Goal: Information Seeking & Learning: Learn about a topic

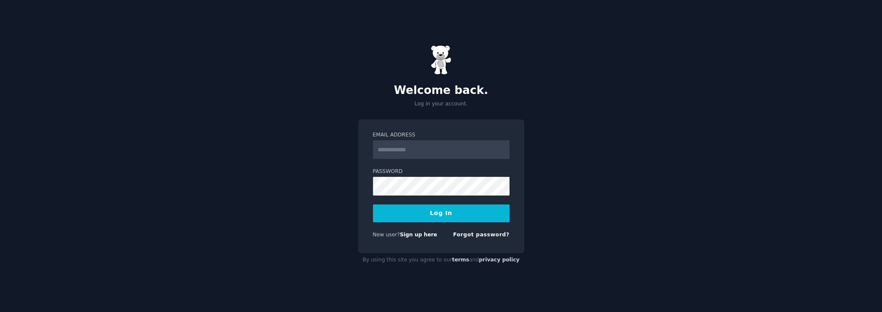
type input "**********"
click at [430, 217] on button "Log In" at bounding box center [441, 213] width 137 height 18
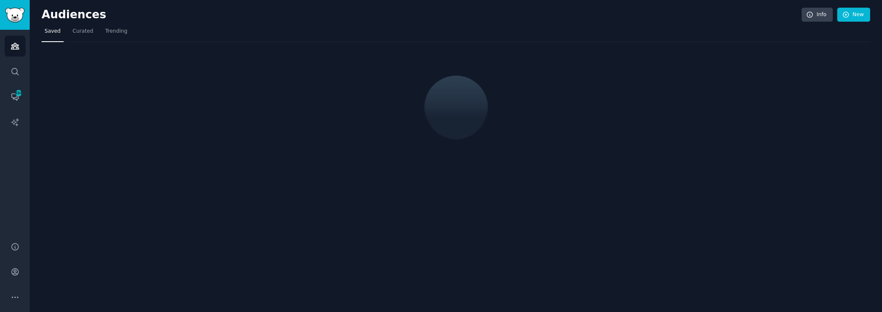
click at [156, 70] on div at bounding box center [456, 74] width 829 height 65
click at [17, 72] on icon "Sidebar" at bounding box center [15, 71] width 9 height 9
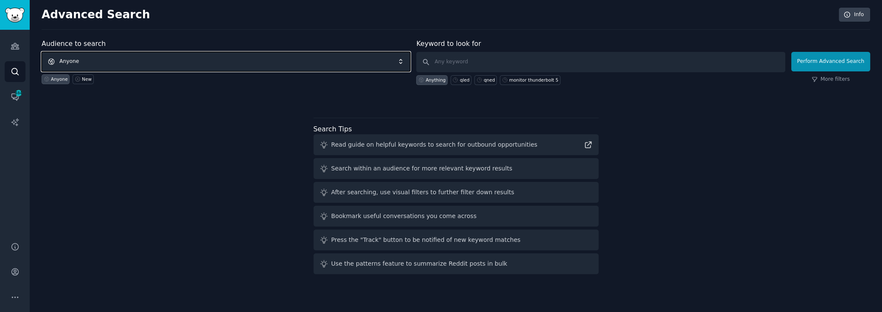
click at [124, 65] on span "Anyone" at bounding box center [226, 62] width 369 height 20
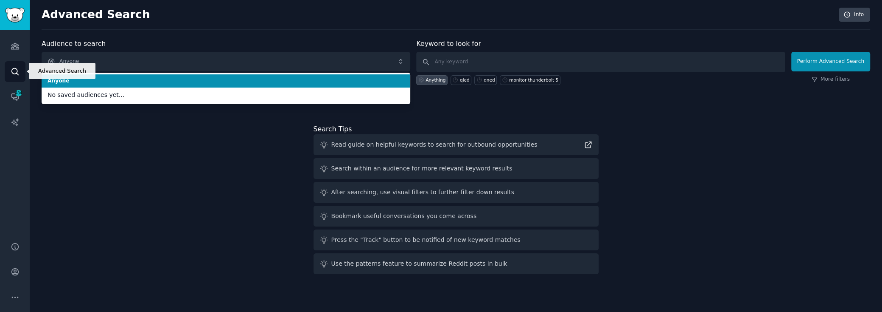
click at [19, 67] on icon "Sidebar" at bounding box center [15, 71] width 9 height 9
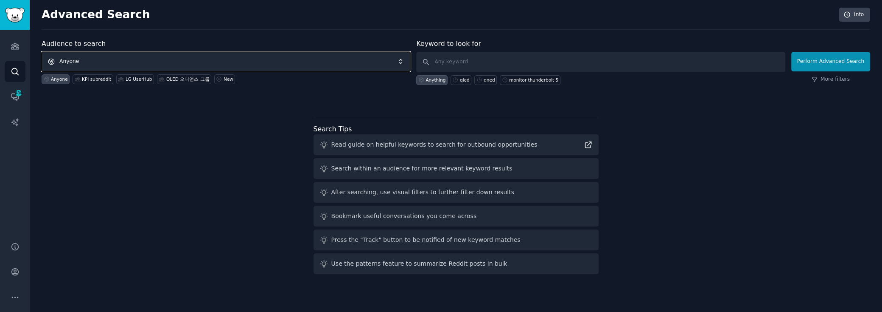
click at [90, 58] on span "Anyone" at bounding box center [226, 62] width 369 height 20
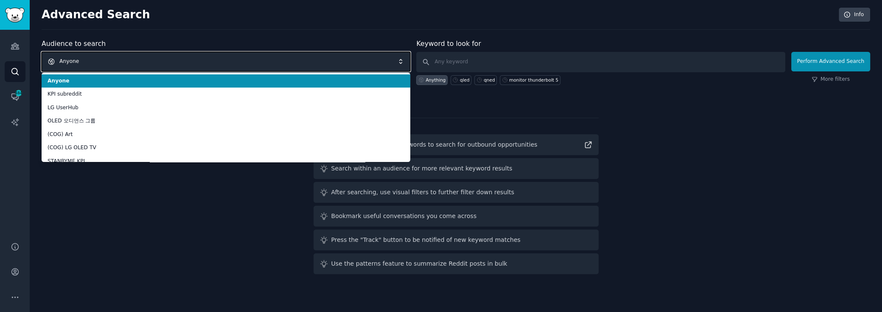
drag, startPoint x: 90, startPoint y: 58, endPoint x: 208, endPoint y: 60, distance: 118.4
click at [208, 60] on span "Anyone" at bounding box center [226, 62] width 369 height 20
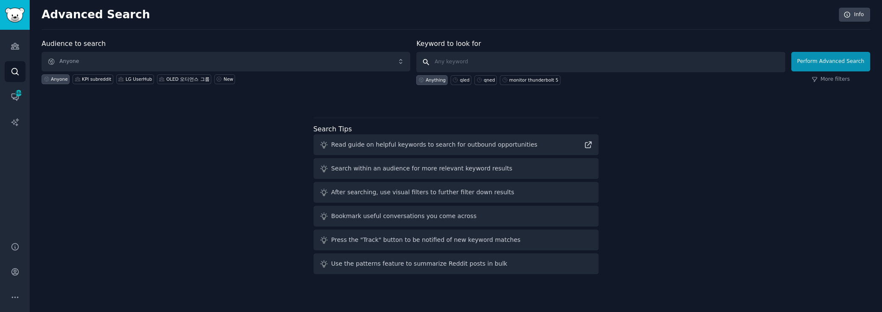
click at [459, 58] on input "text" at bounding box center [600, 62] width 369 height 20
type input "qned"
click button "Perform Advanced Search" at bounding box center [831, 62] width 79 height 20
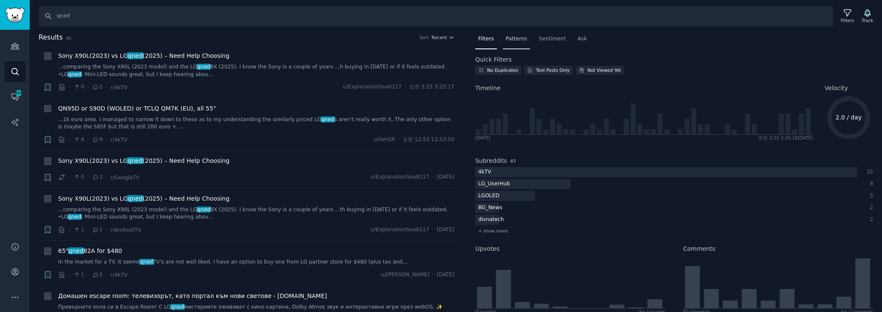
click at [514, 38] on span "Patterns" at bounding box center [516, 39] width 21 height 8
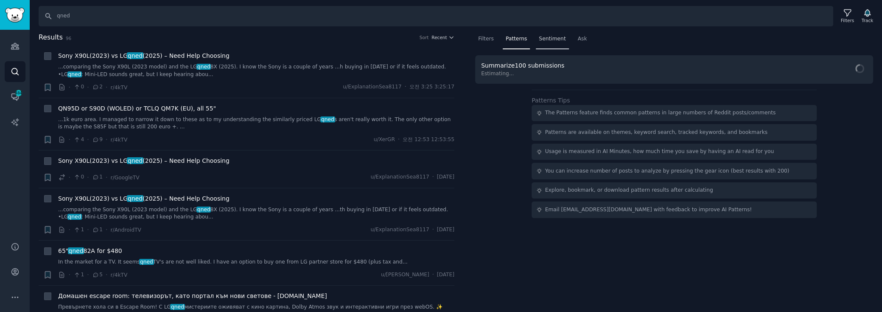
click at [543, 38] on span "Sentiment" at bounding box center [552, 39] width 27 height 8
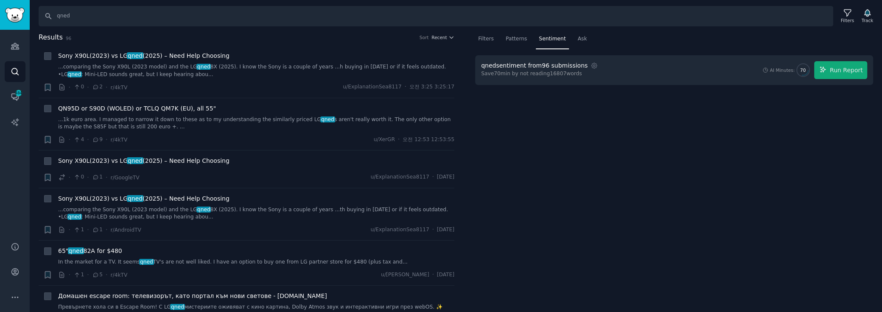
click at [275, 31] on div "Search qned Filters Track Results 96 Sort Recent + Sony X90L(2023) vs LG qned (…" at bounding box center [456, 156] width 853 height 312
click at [126, 22] on input "qned" at bounding box center [436, 16] width 795 height 20
type input "lg qned"
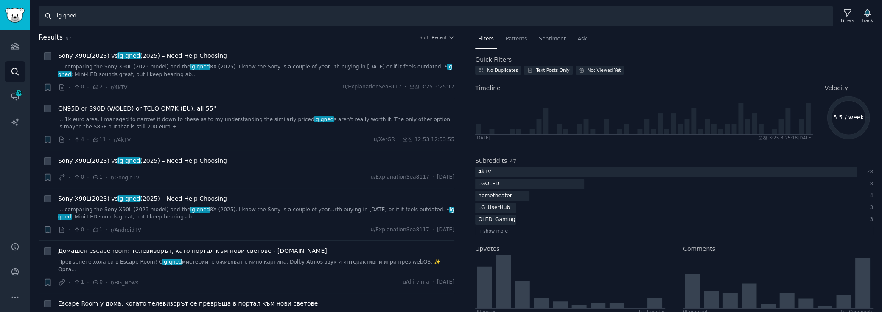
click at [109, 14] on input "lg qned" at bounding box center [436, 16] width 795 height 20
click at [546, 39] on span "Sentiment" at bounding box center [552, 39] width 27 height 8
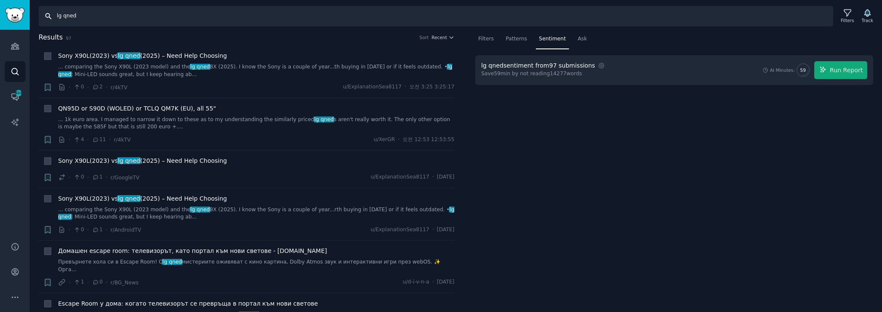
click at [245, 14] on input "lg qned" at bounding box center [436, 16] width 795 height 20
click at [848, 16] on icon at bounding box center [847, 12] width 9 height 9
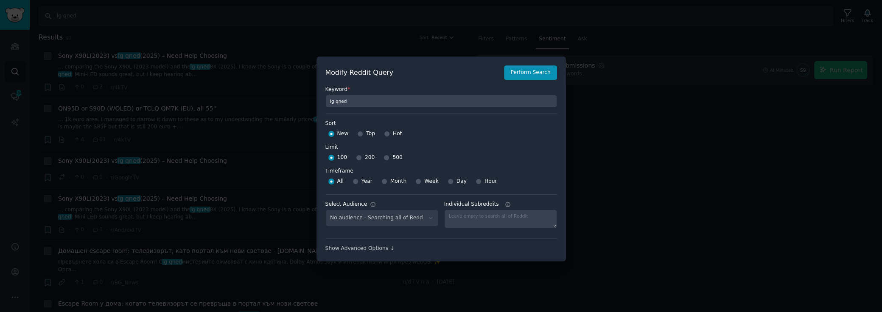
click at [385, 153] on div "500" at bounding box center [393, 158] width 19 height 14
click at [355, 182] on input "Year" at bounding box center [356, 181] width 6 height 6
radio input "true"
click at [384, 160] on input "500" at bounding box center [387, 157] width 6 height 6
radio input "true"
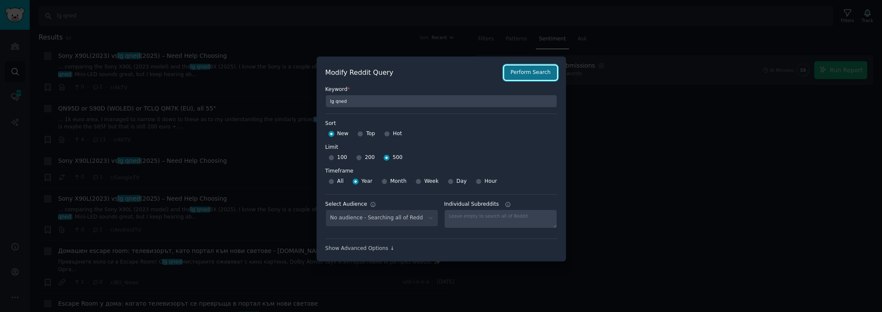
click at [520, 69] on button "Perform Search" at bounding box center [530, 72] width 53 height 14
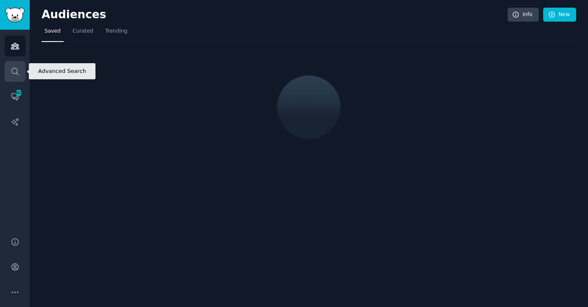
click at [12, 72] on icon "Sidebar" at bounding box center [14, 71] width 7 height 7
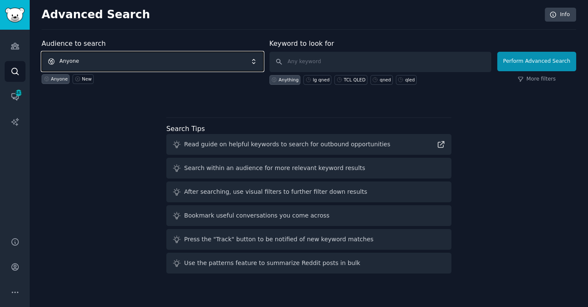
click at [90, 63] on span "Anyone" at bounding box center [153, 62] width 222 height 20
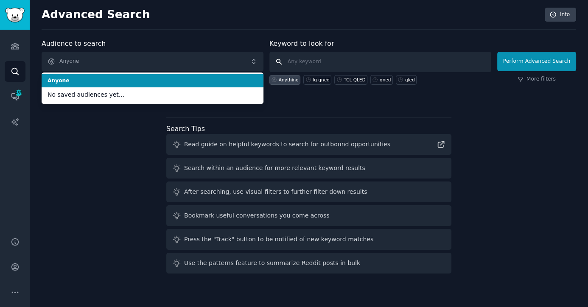
click at [311, 56] on input "text" at bounding box center [380, 62] width 222 height 20
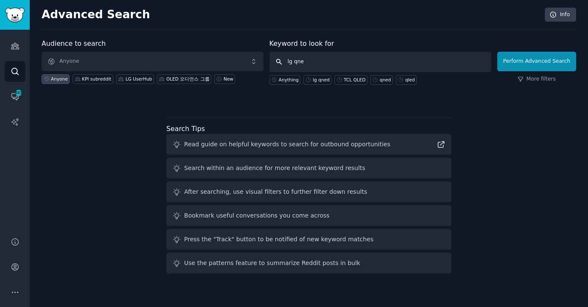
type input "lg qned"
click button "Perform Advanced Search" at bounding box center [536, 62] width 79 height 20
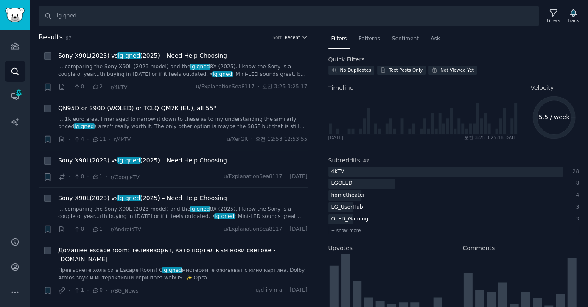
click at [287, 35] on span "Recent" at bounding box center [292, 37] width 15 height 6
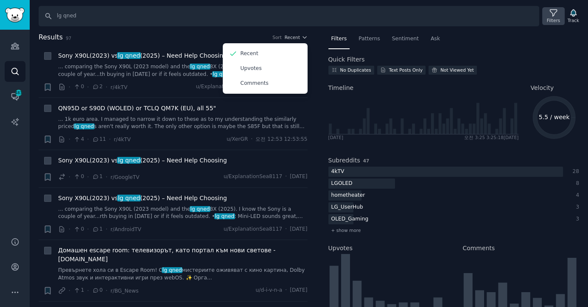
click at [554, 17] on div "Filters" at bounding box center [553, 20] width 13 height 6
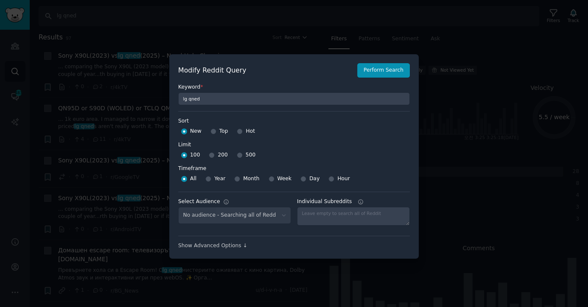
click at [219, 132] on span "Top" at bounding box center [223, 132] width 9 height 8
click at [216, 132] on input "Top" at bounding box center [214, 132] width 6 height 6
radio input "true"
click at [237, 154] on input "500" at bounding box center [240, 155] width 6 height 6
radio input "true"
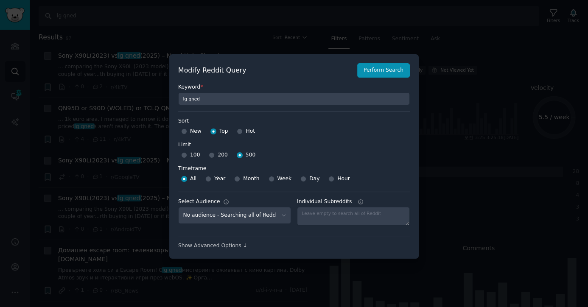
click at [203, 180] on div "All Year Month Week Day Hour" at bounding box center [294, 179] width 232 height 14
click at [205, 179] on input "Year" at bounding box center [208, 179] width 6 height 6
radio input "true"
click at [387, 66] on button "Perform Search" at bounding box center [383, 70] width 53 height 14
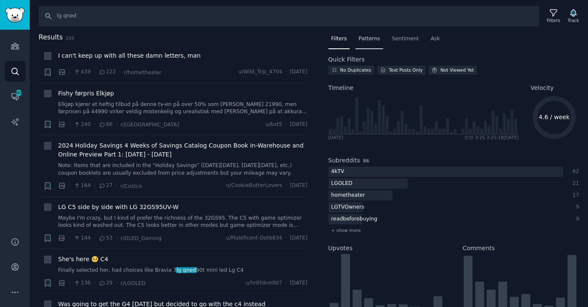
click at [366, 43] on div "Patterns" at bounding box center [369, 40] width 27 height 17
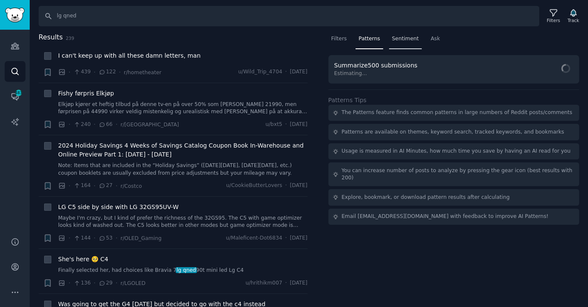
click at [398, 34] on div "Sentiment" at bounding box center [405, 40] width 33 height 17
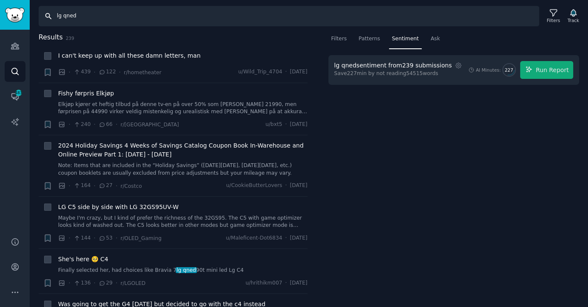
click at [146, 17] on input "lg qned" at bounding box center [289, 16] width 501 height 20
click at [533, 70] on icon "button" at bounding box center [529, 70] width 8 height 8
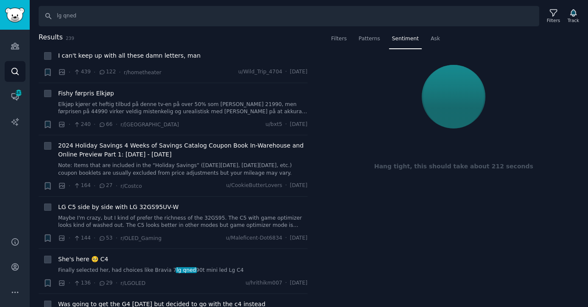
click at [407, 203] on div "Filters Patterns Sentiment Ask Hang tight, this should take about 212 seconds" at bounding box center [454, 169] width 269 height 275
click at [555, 18] on div "Filters" at bounding box center [553, 20] width 13 height 6
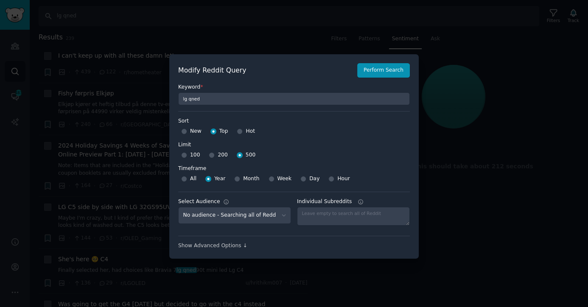
click at [428, 115] on div at bounding box center [294, 153] width 588 height 307
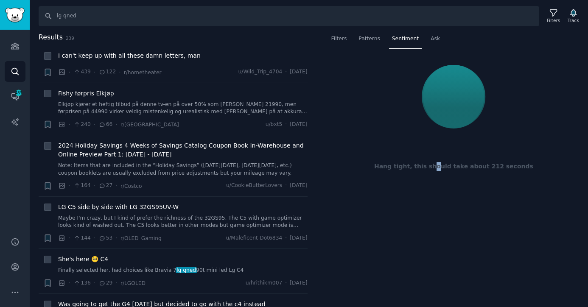
click at [441, 209] on div "Filters Patterns Sentiment Ask Hang tight, this should take about 212 seconds" at bounding box center [454, 169] width 269 height 275
click at [436, 208] on div "Filters Patterns Sentiment Ask Hang tight, this should take about 212 seconds" at bounding box center [454, 169] width 269 height 275
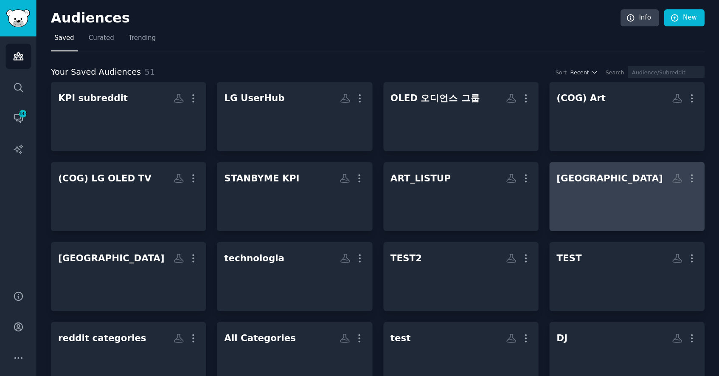
scroll to position [38, 0]
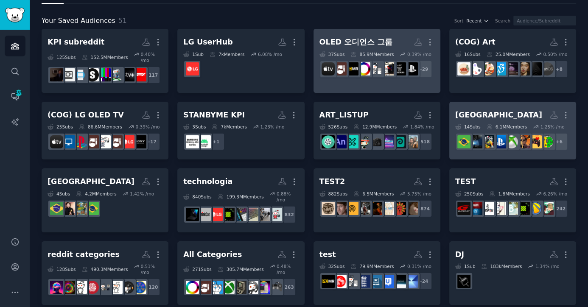
click at [385, 44] on div "OLED 오디언스 그룹" at bounding box center [356, 42] width 73 height 11
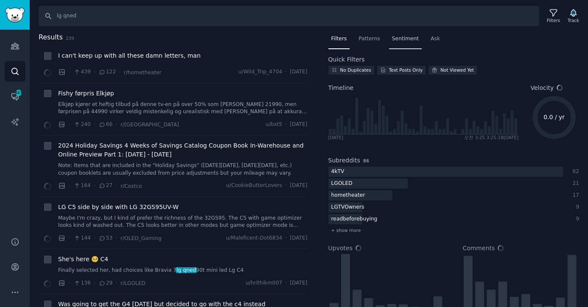
click at [401, 39] on span "Sentiment" at bounding box center [405, 39] width 27 height 8
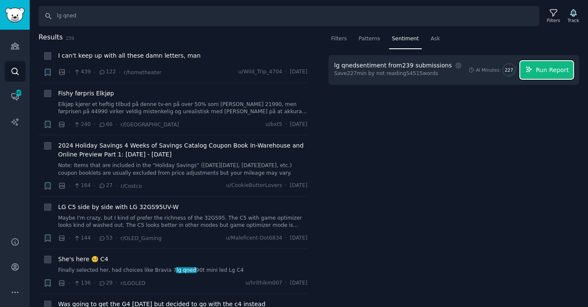
click at [544, 63] on button "Run Report" at bounding box center [546, 70] width 53 height 18
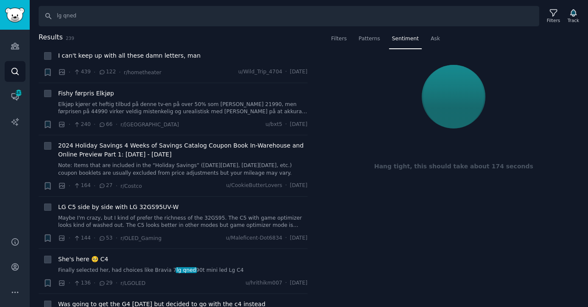
click at [505, 185] on div "Hang tight, this should take about 174 seconds" at bounding box center [453, 126] width 251 height 143
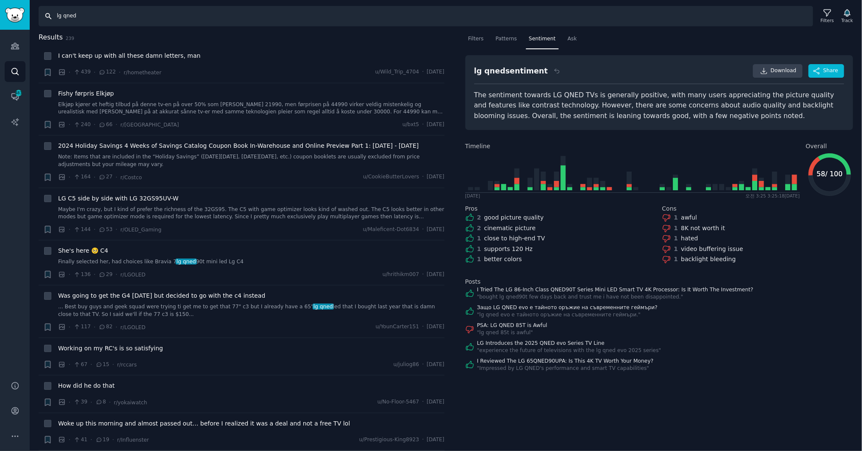
drag, startPoint x: 72, startPoint y: 21, endPoint x: 76, endPoint y: 19, distance: 4.6
click at [71, 21] on input "lg qned" at bounding box center [426, 16] width 775 height 20
drag, startPoint x: 85, startPoint y: 16, endPoint x: 45, endPoint y: 19, distance: 40.9
click at [45, 19] on input "lg qned" at bounding box center [426, 16] width 775 height 20
click at [80, 16] on input "lg qned" at bounding box center [426, 16] width 775 height 20
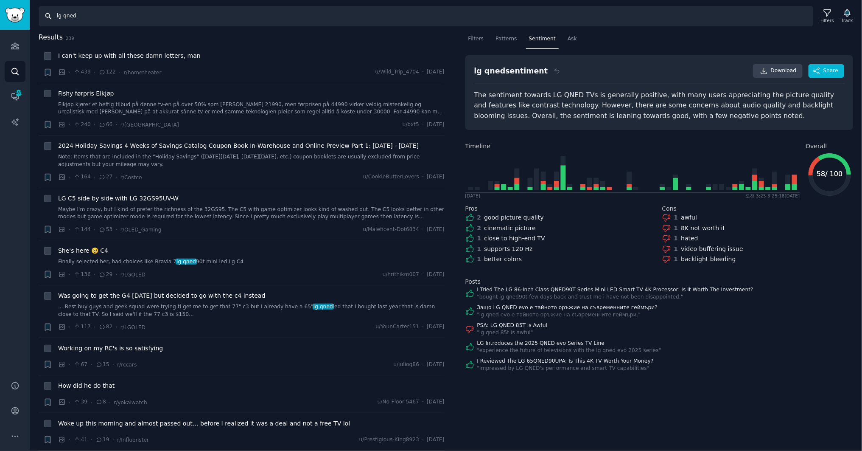
click at [68, 17] on input "lg qned" at bounding box center [426, 16] width 775 height 20
drag, startPoint x: 76, startPoint y: 9, endPoint x: 90, endPoint y: 14, distance: 14.8
click at [76, 9] on input "lg qned" at bounding box center [426, 16] width 775 height 20
drag, startPoint x: 77, startPoint y: 15, endPoint x: 0, endPoint y: 11, distance: 77.3
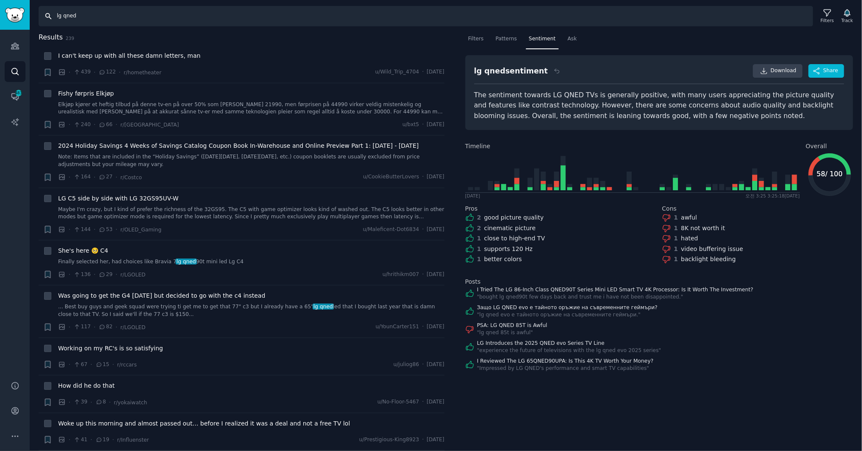
click at [0, 11] on div "Account Audiences Search Conversations 483 AI Reports Help Account More Search …" at bounding box center [431, 225] width 862 height 451
type input "y"
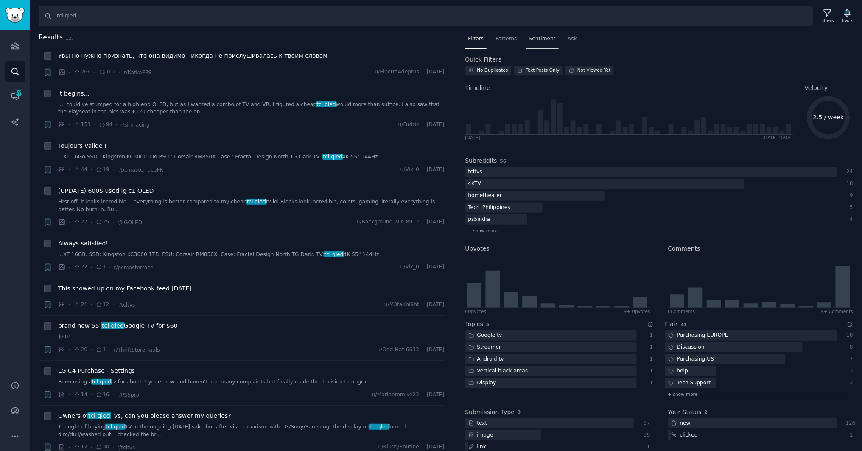
click at [540, 37] on span "Sentiment" at bounding box center [542, 39] width 27 height 8
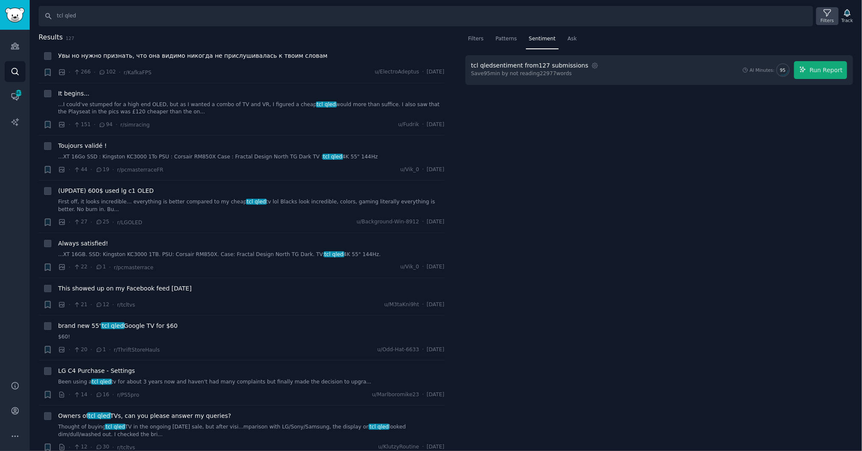
click at [588, 17] on icon at bounding box center [827, 12] width 9 height 9
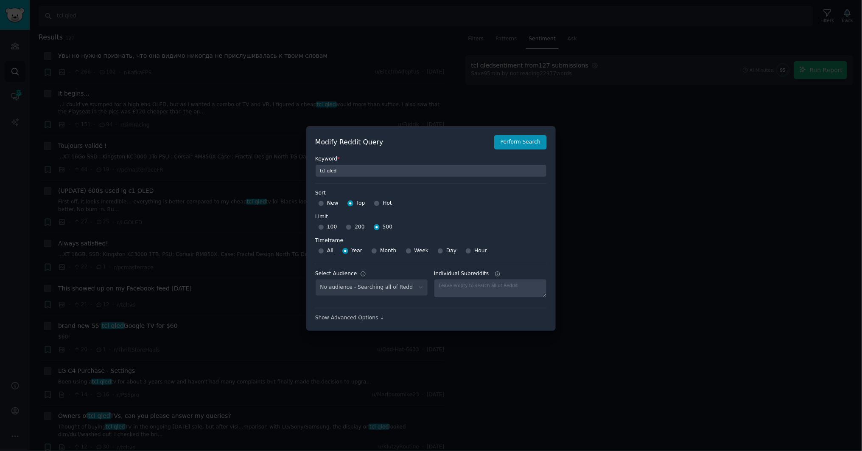
scroll to position [6, 0]
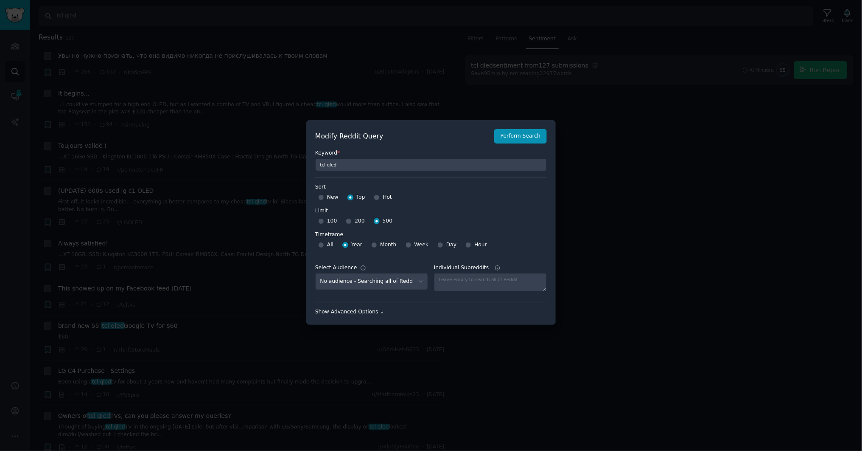
click at [367, 307] on div "Show Advanced Options ↓" at bounding box center [431, 312] width 232 height 8
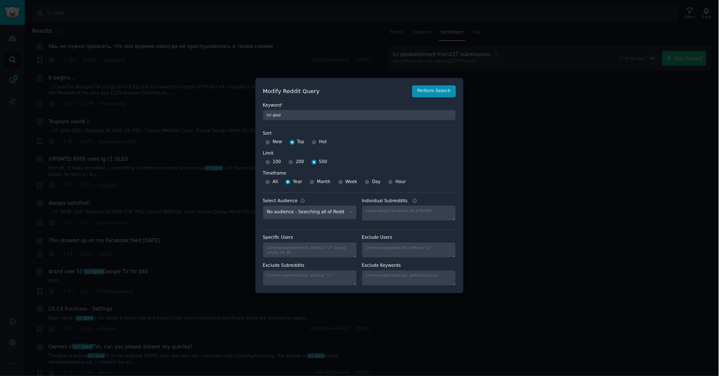
scroll to position [0, 0]
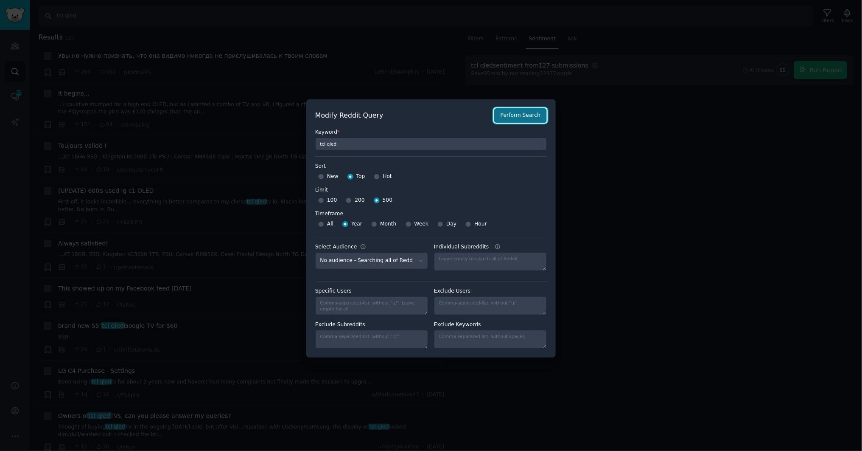
click at [514, 113] on button "Perform Search" at bounding box center [520, 115] width 53 height 14
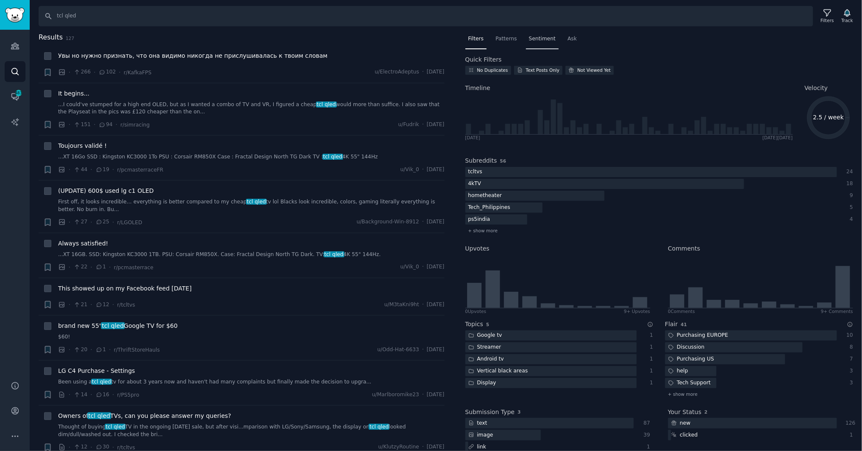
click at [547, 43] on div "Sentiment" at bounding box center [542, 40] width 33 height 17
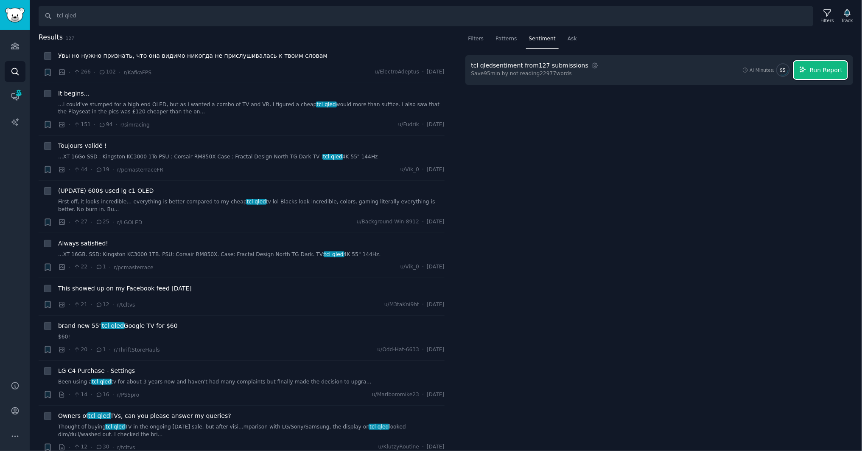
click at [588, 66] on icon "button" at bounding box center [804, 70] width 8 height 8
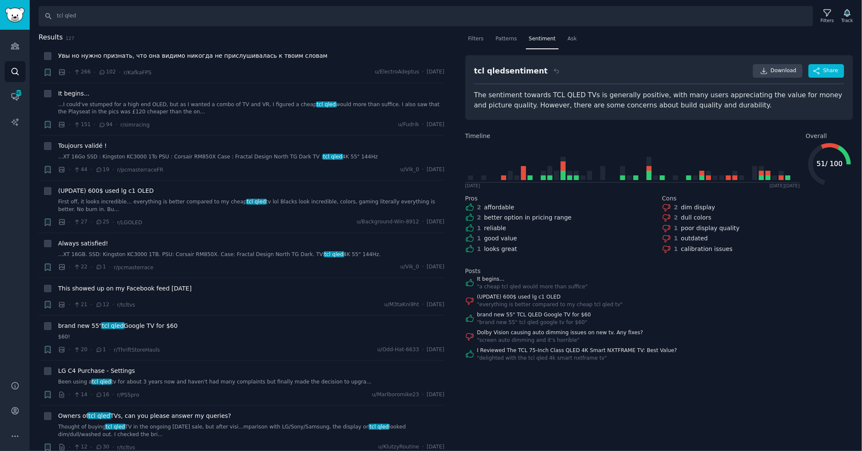
click at [588, 307] on div "brand new 55" TCL QLED Google TV for $60 " brand new 55" tcl qled google tv for…" at bounding box center [660, 318] width 388 height 15
click at [588, 70] on link "Download" at bounding box center [778, 71] width 50 height 14
drag, startPoint x: 702, startPoint y: 380, endPoint x: 697, endPoint y: 372, distance: 9.1
click at [588, 307] on div "Filters Patterns Sentiment Ask tcl qled sentiment Download Share The sentiment …" at bounding box center [660, 241] width 406 height 419
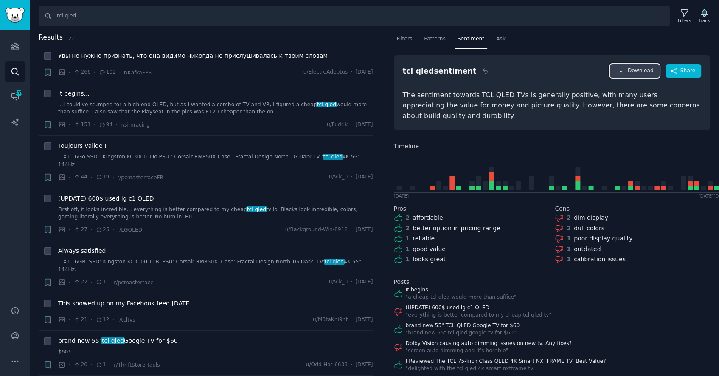
click at [588, 69] on span "Download" at bounding box center [641, 71] width 26 height 8
click at [59, 17] on input "tcl qled" at bounding box center [355, 16] width 632 height 20
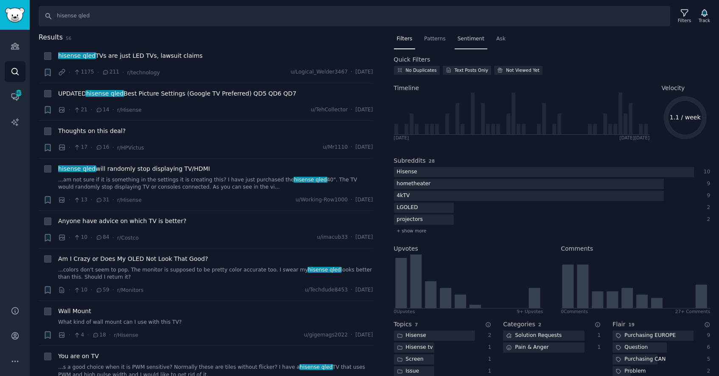
click at [467, 35] on span "Sentiment" at bounding box center [471, 39] width 27 height 8
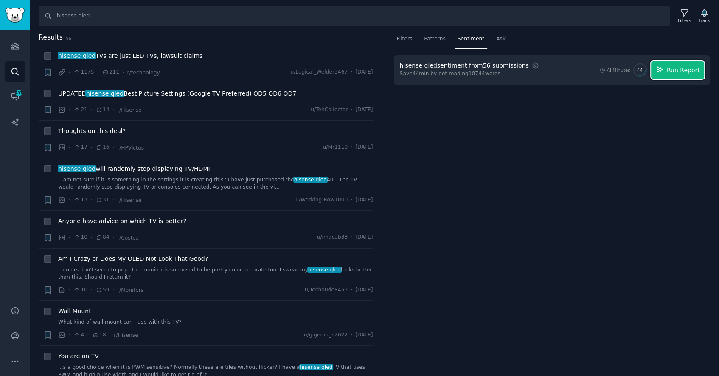
click at [588, 68] on span "Run Report" at bounding box center [683, 70] width 33 height 9
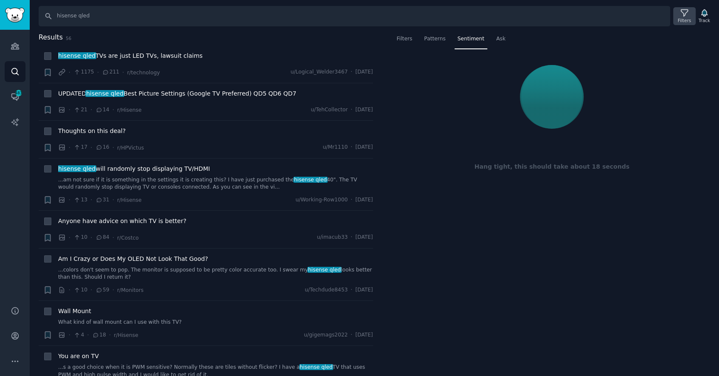
click at [588, 10] on icon at bounding box center [684, 13] width 7 height 7
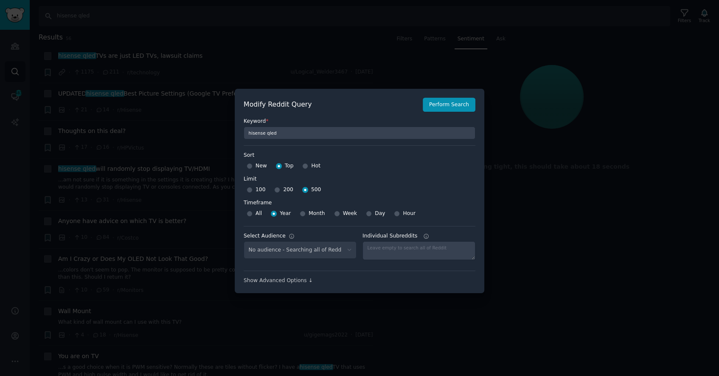
click at [588, 49] on div at bounding box center [359, 188] width 719 height 376
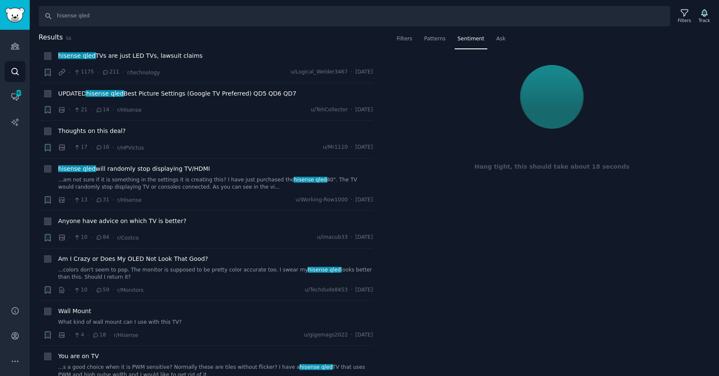
click at [468, 307] on div "Filters Patterns Sentiment Ask Hang tight, this should take about 18 seconds" at bounding box center [552, 204] width 334 height 344
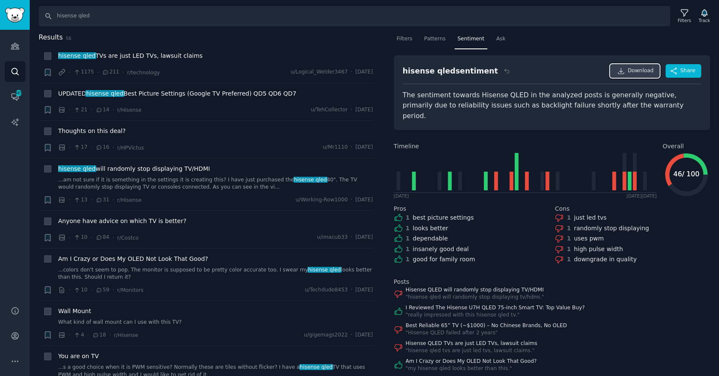
click at [588, 73] on span "Download" at bounding box center [641, 71] width 26 height 8
drag, startPoint x: 543, startPoint y: 358, endPoint x: 531, endPoint y: 351, distance: 14.5
click at [531, 307] on div "Am I Crazy or Does My OLED Not Look That Good? " my hisense qled looks better t…" at bounding box center [552, 364] width 317 height 15
drag, startPoint x: 535, startPoint y: 356, endPoint x: 381, endPoint y: 197, distance: 221.5
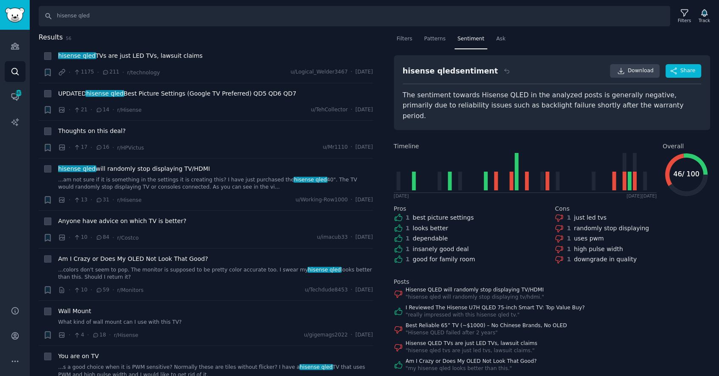
click at [381, 197] on div "Results 56 + hisense qled TVs are just LED TVs, lawsuit claims · 1175 · 211 · r…" at bounding box center [374, 204] width 689 height 344
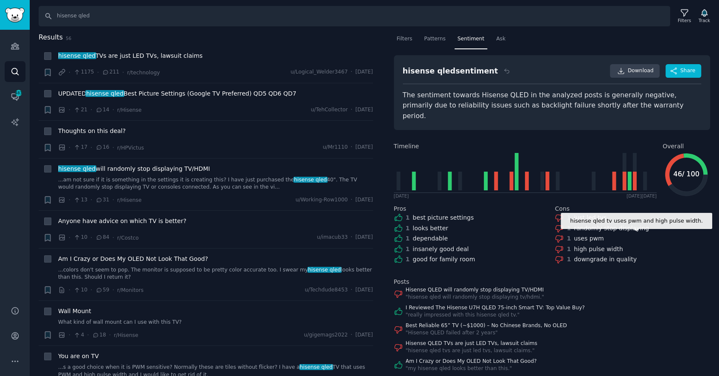
click at [588, 244] on div "1 high pulse width" at bounding box center [632, 248] width 155 height 9
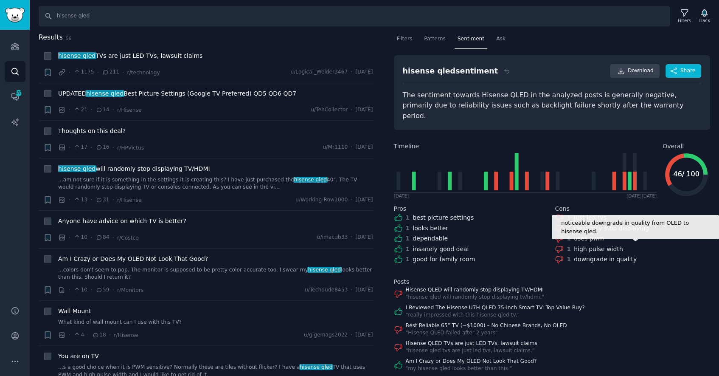
click at [588, 255] on div "1 downgrade in quality" at bounding box center [632, 259] width 155 height 9
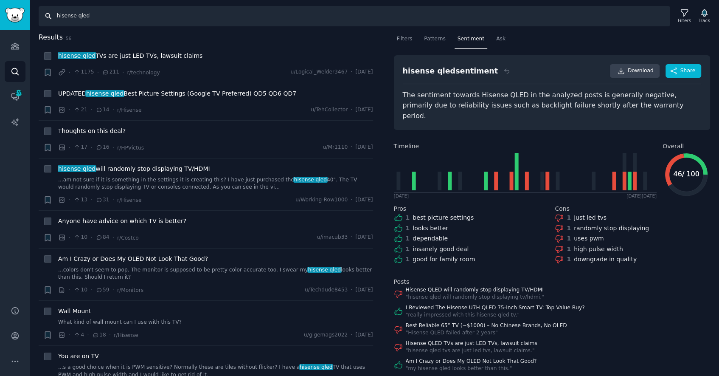
click at [170, 22] on input "hisense qled" at bounding box center [355, 16] width 632 height 20
click at [539, 307] on div "Am I Crazy or Does My OLED Not Look That Good? " my hisense qled looks better t…" at bounding box center [552, 364] width 317 height 15
click at [66, 16] on input "hisense qled" at bounding box center [355, 16] width 632 height 20
type input "samsung qled"
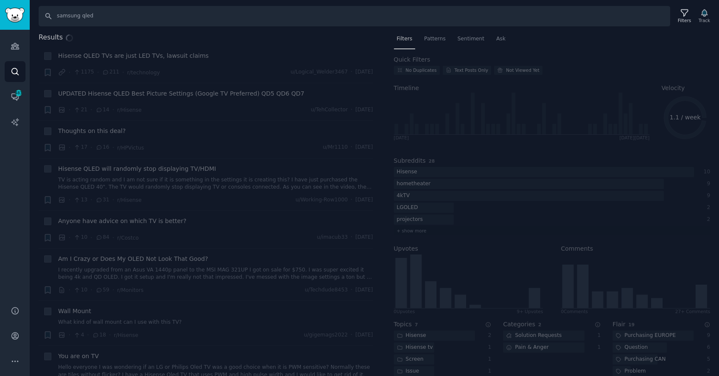
click at [186, 307] on div "Results + Hisense QLED TVs are just LED TVs, lawsuit claims · 1175 · 211 · r/te…" at bounding box center [374, 204] width 689 height 344
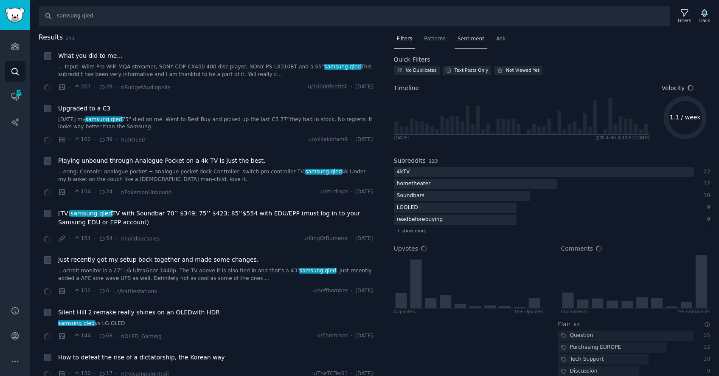
click at [463, 43] on div "Sentiment" at bounding box center [471, 40] width 33 height 17
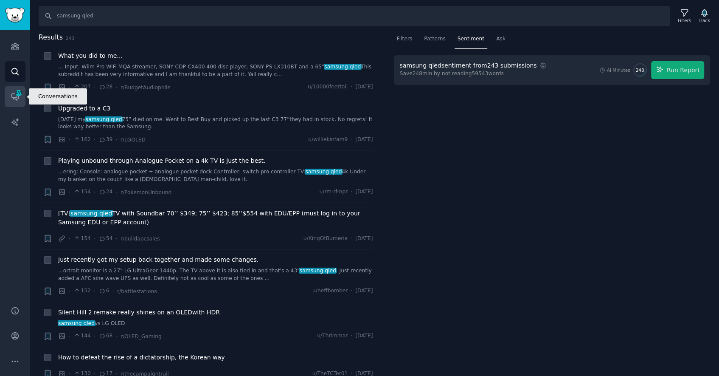
click at [15, 93] on span "483" at bounding box center [19, 93] width 8 height 6
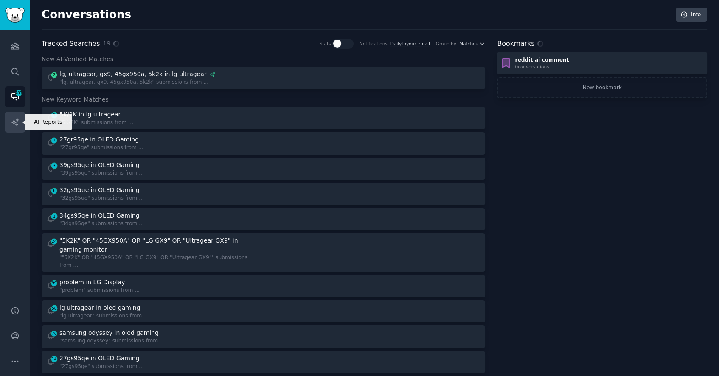
click at [16, 124] on icon "Sidebar" at bounding box center [14, 121] width 7 height 7
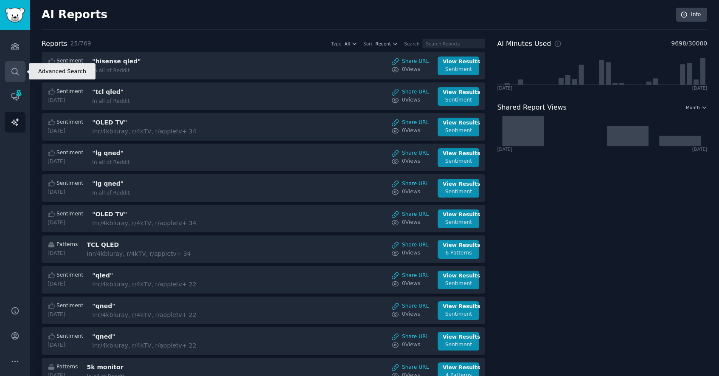
click at [19, 67] on link "Search" at bounding box center [15, 71] width 21 height 21
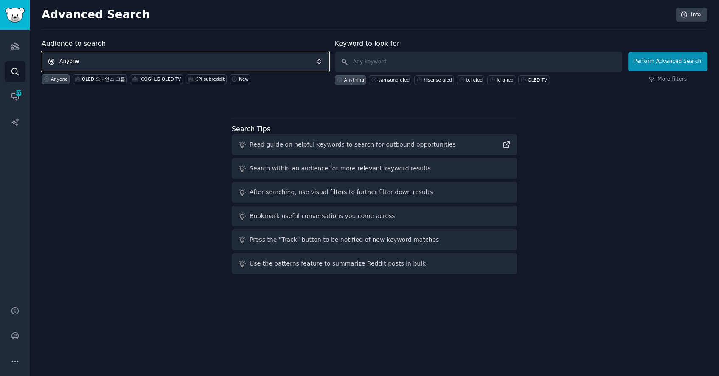
click at [135, 57] on span "Anyone" at bounding box center [185, 62] width 287 height 20
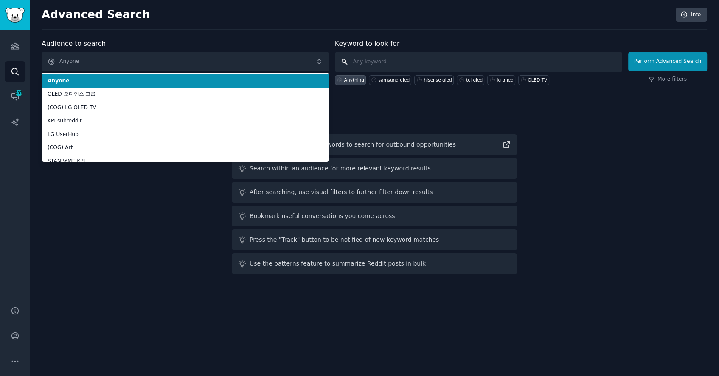
click at [392, 53] on input "text" at bounding box center [478, 62] width 287 height 20
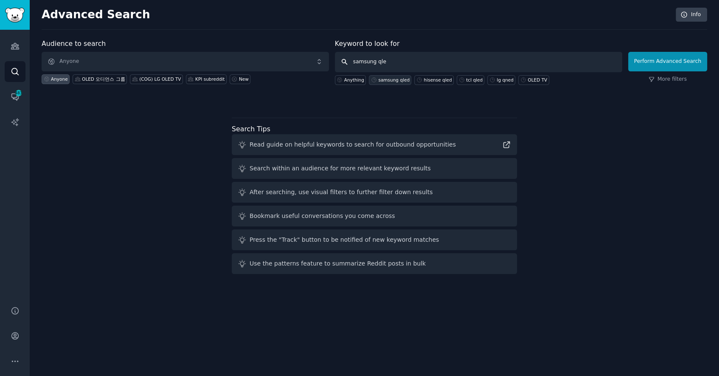
type input "samsung qled"
click button "Perform Advanced Search" at bounding box center [667, 62] width 79 height 20
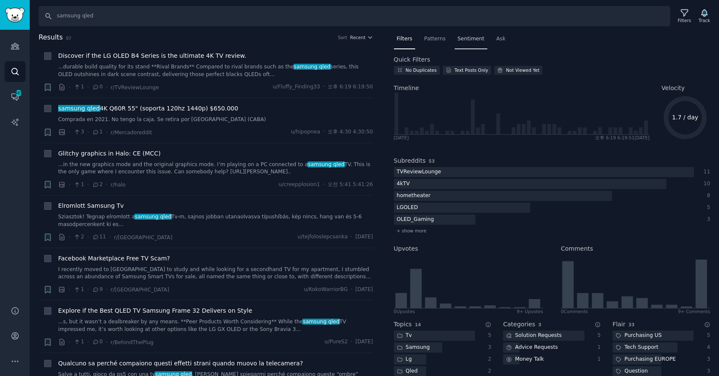
click at [470, 35] on span "Sentiment" at bounding box center [471, 39] width 27 height 8
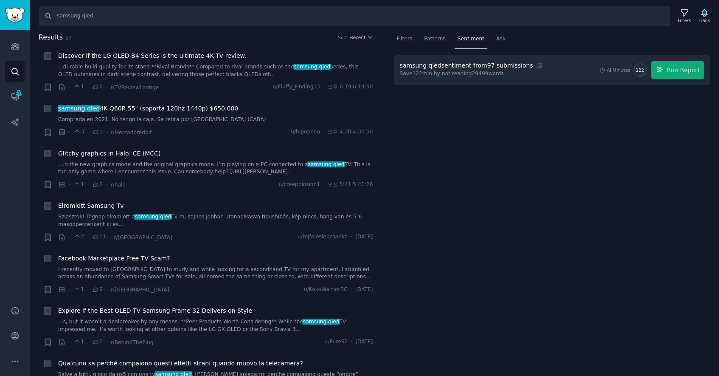
click at [588, 70] on div "AI Minutes: 122 Run Report" at bounding box center [651, 70] width 106 height 18
click at [588, 67] on button "Run Report" at bounding box center [677, 70] width 53 height 18
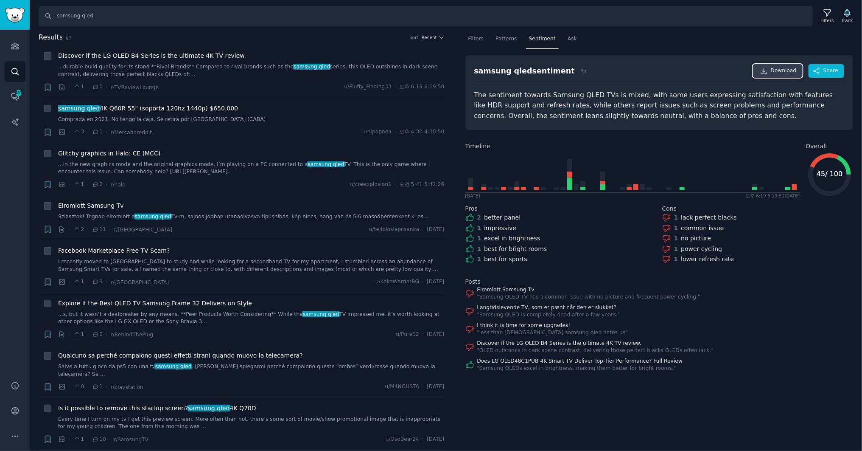
click at [588, 70] on icon at bounding box center [765, 71] width 8 height 8
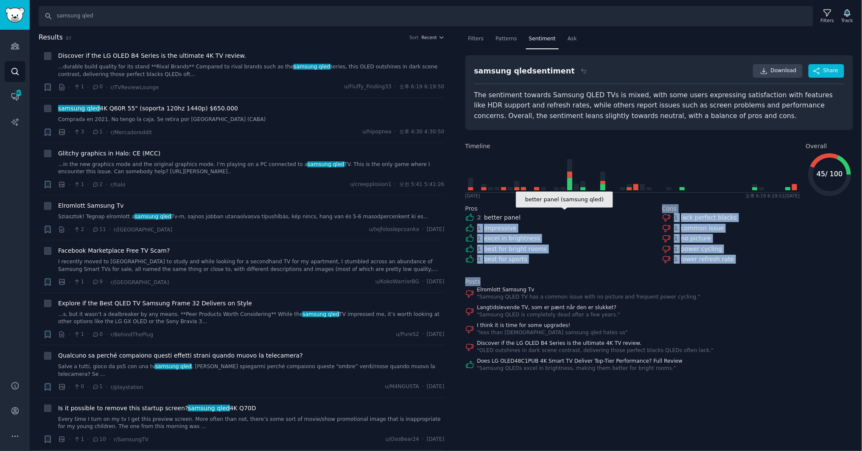
drag, startPoint x: 755, startPoint y: 268, endPoint x: 651, endPoint y: 214, distance: 117.3
click at [588, 214] on div "samsung qled sentiment Download Share The sentiment towards Samsung QLED TVs is…" at bounding box center [660, 213] width 388 height 317
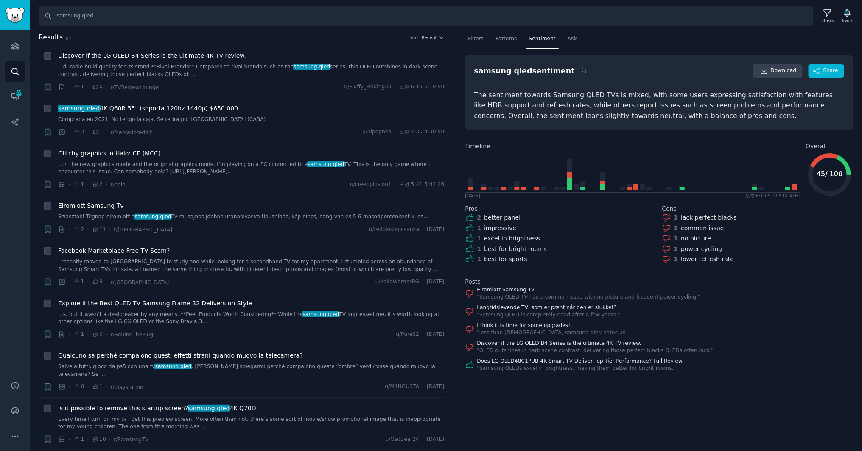
click at [588, 307] on div "Filters Patterns Sentiment Ask samsung qled sentiment Download Share The sentim…" at bounding box center [660, 241] width 406 height 419
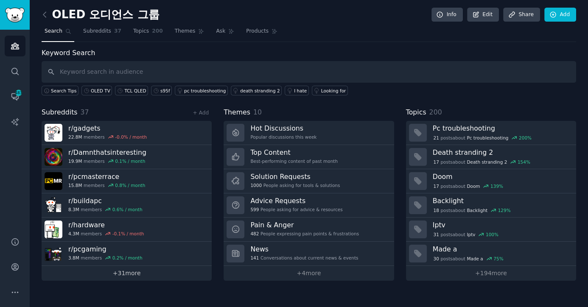
click at [175, 276] on link "+ 31 more" at bounding box center [127, 273] width 170 height 15
